Goal: Task Accomplishment & Management: Use online tool/utility

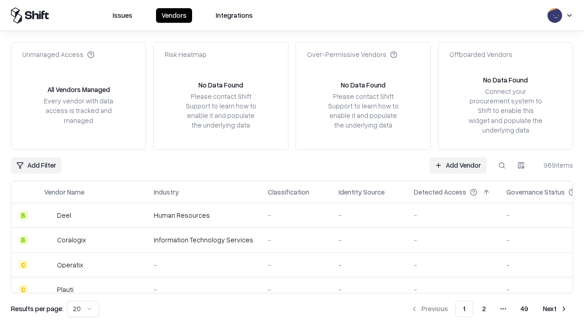
click at [458, 165] on link "Add Vendor" at bounding box center [457, 165] width 57 height 16
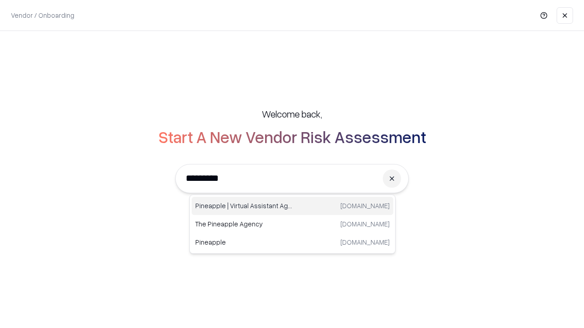
click at [292, 206] on div "Pineapple | Virtual Assistant Agency [DOMAIN_NAME]" at bounding box center [293, 206] width 202 height 18
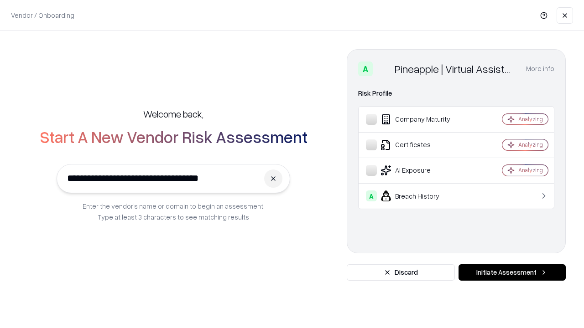
type input "**********"
click at [512, 273] on button "Initiate Assessment" at bounding box center [512, 273] width 107 height 16
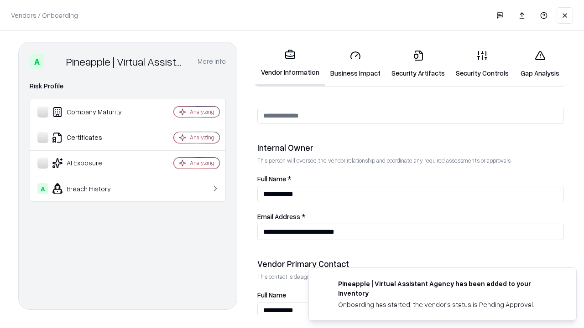
scroll to position [473, 0]
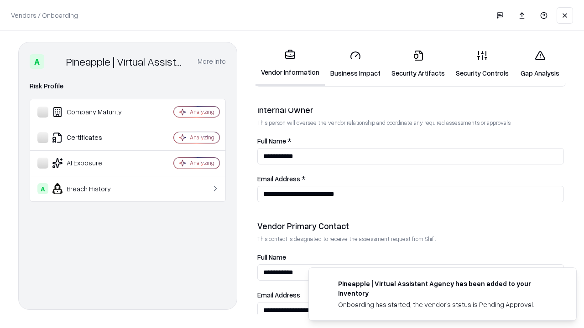
click at [355, 64] on link "Business Impact" at bounding box center [355, 64] width 61 height 42
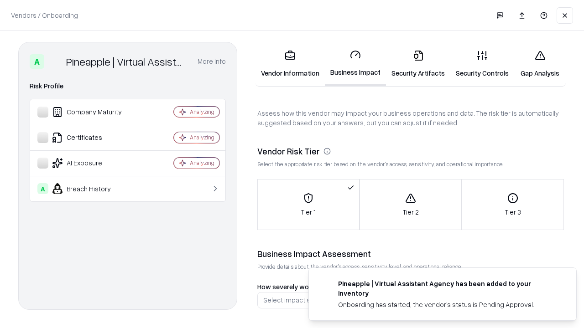
click at [418, 64] on link "Security Artifacts" at bounding box center [418, 64] width 64 height 42
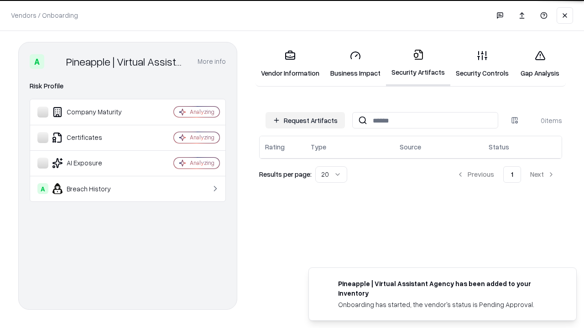
click at [305, 120] on button "Request Artifacts" at bounding box center [305, 120] width 79 height 16
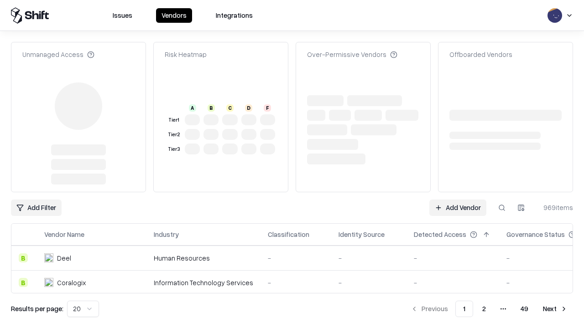
click at [458, 200] on link "Add Vendor" at bounding box center [457, 208] width 57 height 16
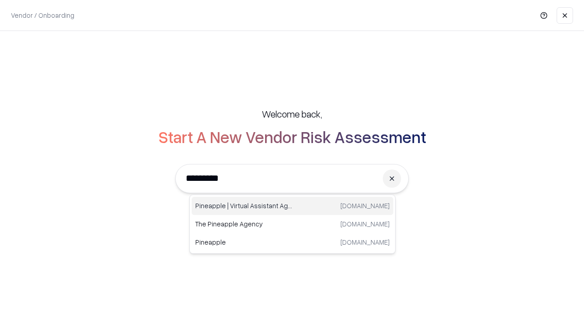
click at [292, 206] on div "Pineapple | Virtual Assistant Agency [DOMAIN_NAME]" at bounding box center [293, 206] width 202 height 18
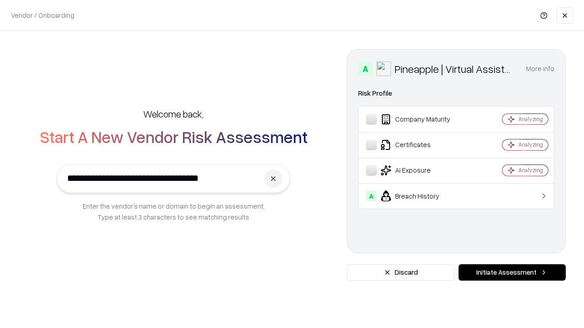
type input "**********"
click at [512, 273] on button "Initiate Assessment" at bounding box center [512, 273] width 107 height 16
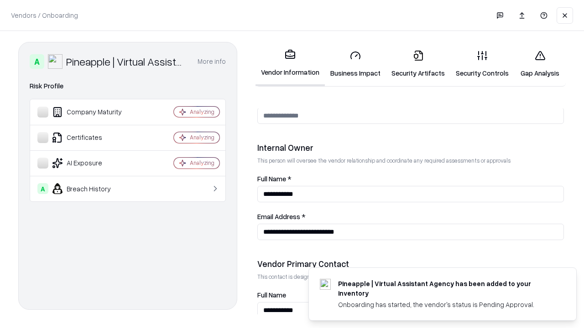
scroll to position [473, 0]
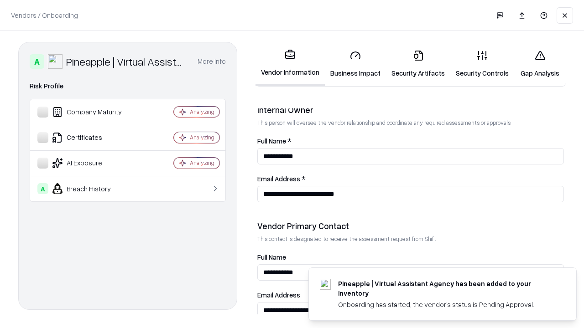
click at [540, 64] on link "Gap Analysis" at bounding box center [540, 64] width 52 height 42
